Goal: Information Seeking & Learning: Learn about a topic

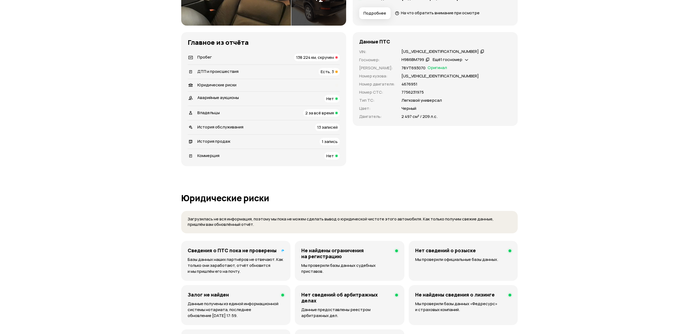
scroll to position [162, 0]
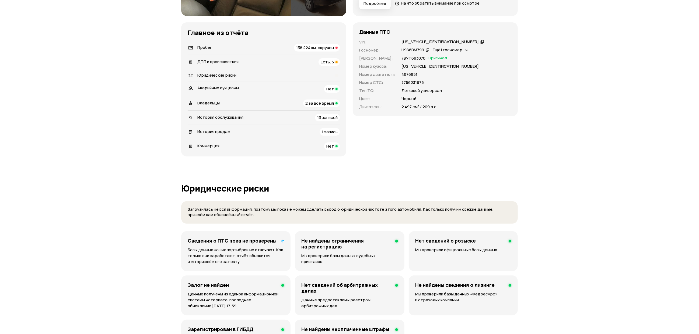
click at [317, 48] on span "138 224 км, скручен" at bounding box center [315, 48] width 38 height 6
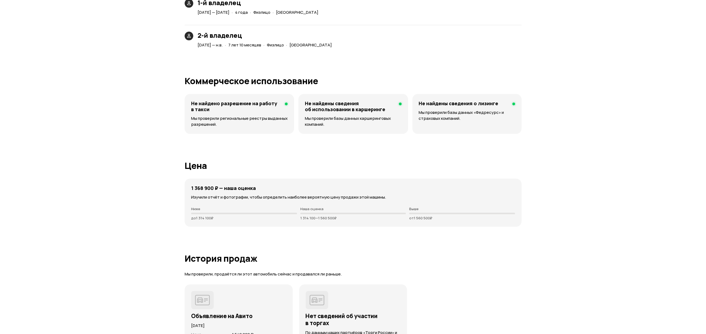
scroll to position [1084, 0]
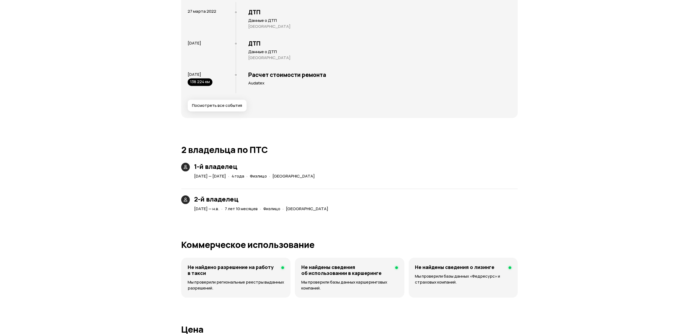
click at [197, 106] on span "Посмотреть все события" at bounding box center [217, 105] width 50 height 5
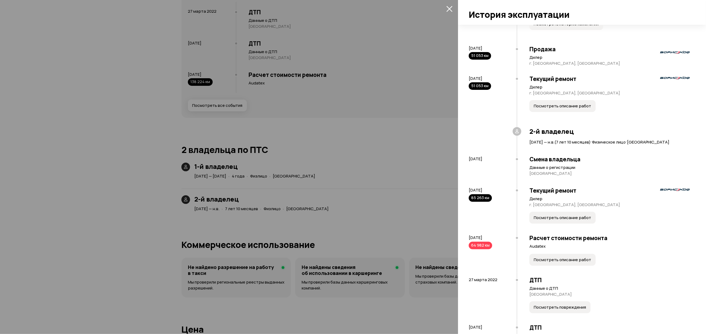
scroll to position [318, 0]
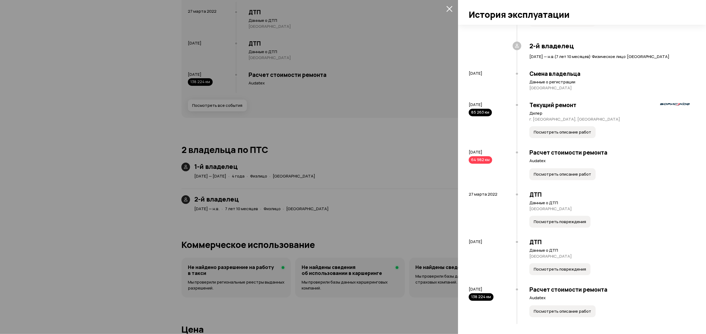
click at [549, 176] on button "Посмотреть описание работ" at bounding box center [562, 174] width 66 height 12
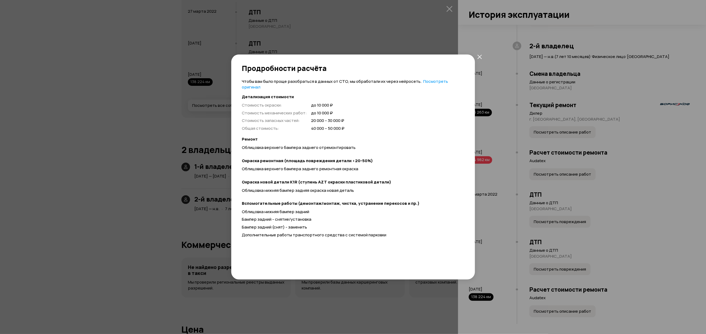
click at [481, 59] on button "закрыть" at bounding box center [480, 57] width 10 height 10
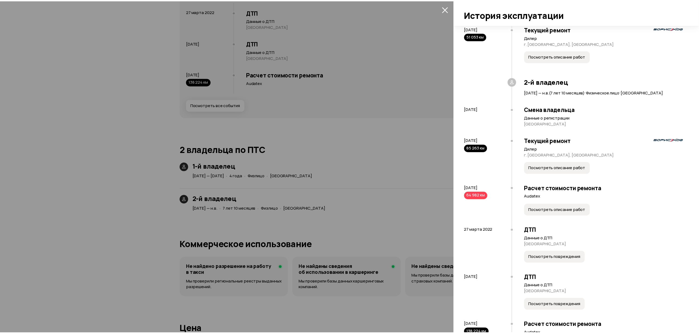
scroll to position [116, 0]
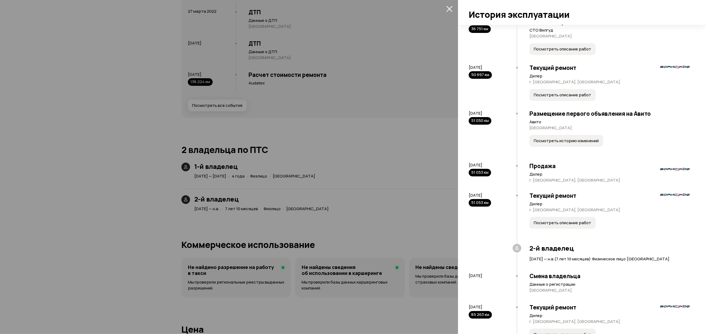
click at [128, 130] on div at bounding box center [353, 167] width 706 height 334
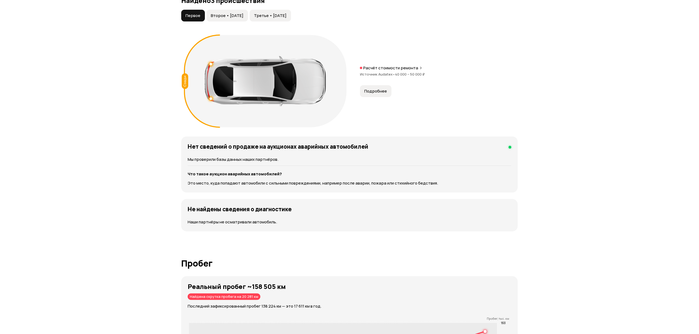
scroll to position [478, 0]
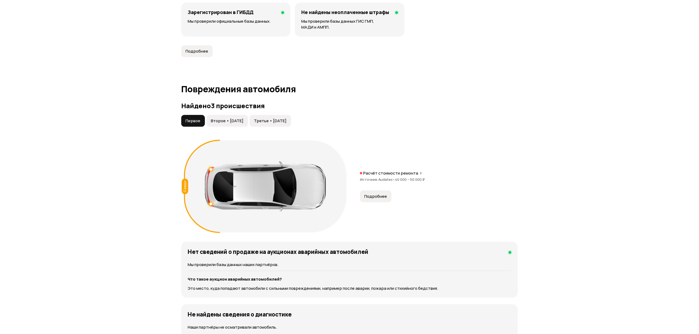
click at [235, 123] on span "Второе • [DATE]" at bounding box center [227, 120] width 33 height 5
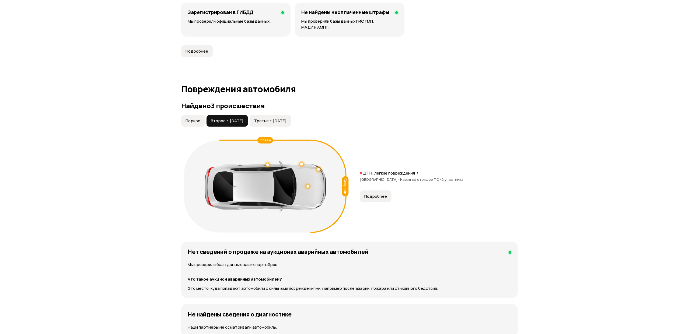
click at [280, 120] on span "Третье • [DATE]" at bounding box center [270, 120] width 33 height 5
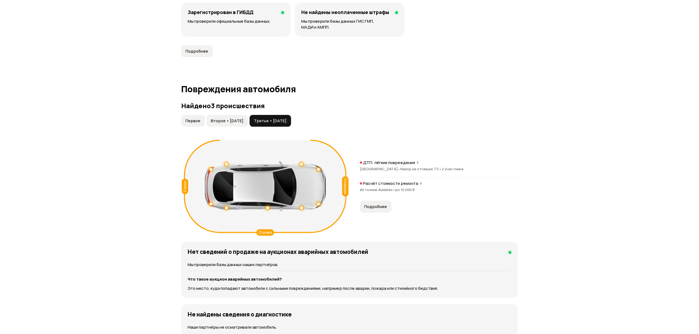
click at [374, 206] on span "Подробнее" at bounding box center [376, 206] width 23 height 5
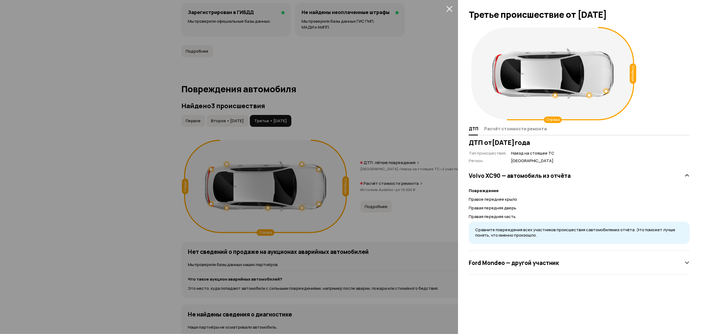
click at [81, 147] on div at bounding box center [353, 167] width 706 height 334
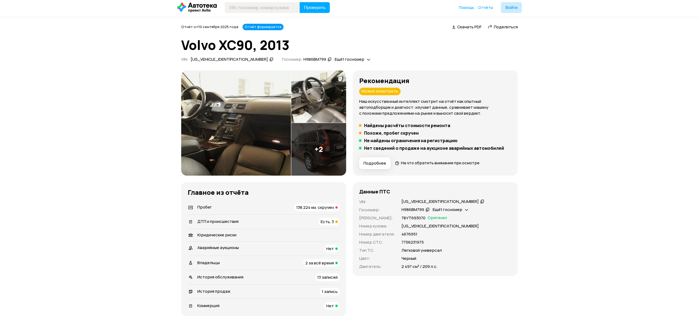
scroll to position [0, 0]
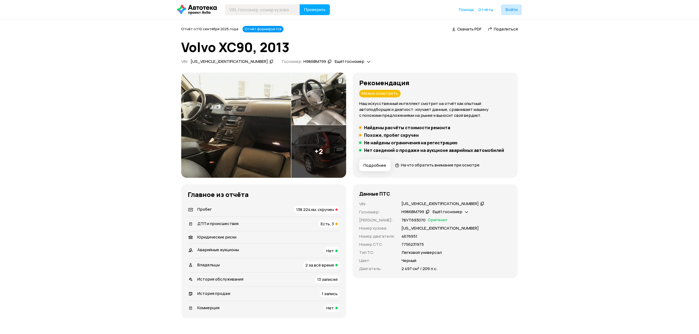
click at [324, 225] on span "Есть, 3" at bounding box center [327, 224] width 13 height 6
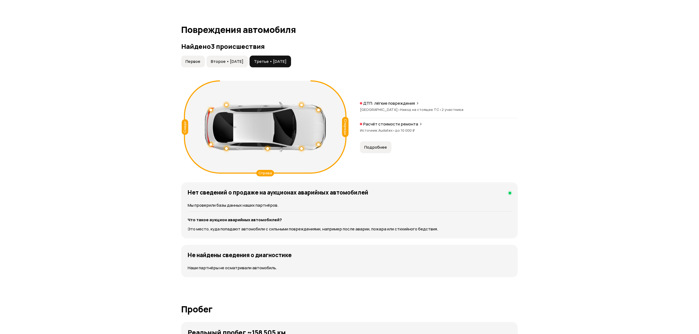
scroll to position [563, 0]
